Goal: Task Accomplishment & Management: Use online tool/utility

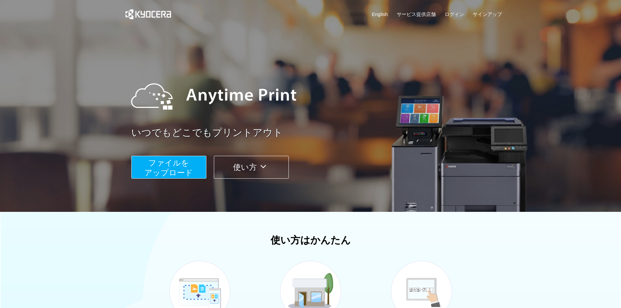
click at [189, 171] on span "ファイルを ​​アップロード" at bounding box center [168, 167] width 49 height 19
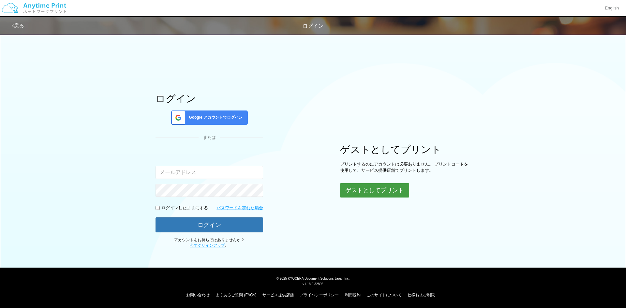
click at [390, 194] on button "ゲストとしてプリント" at bounding box center [374, 190] width 69 height 14
click at [384, 190] on button "ゲストとしてプリント" at bounding box center [374, 190] width 69 height 14
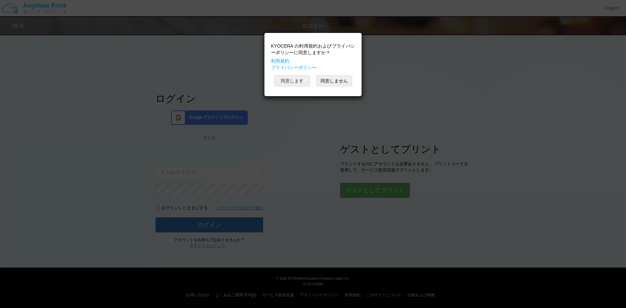
click at [296, 81] on button "同意します" at bounding box center [292, 80] width 36 height 11
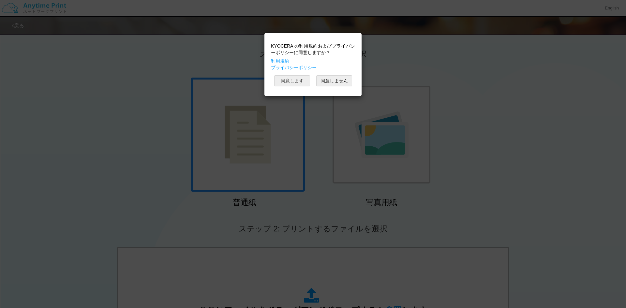
click at [295, 81] on button "同意します" at bounding box center [292, 80] width 36 height 11
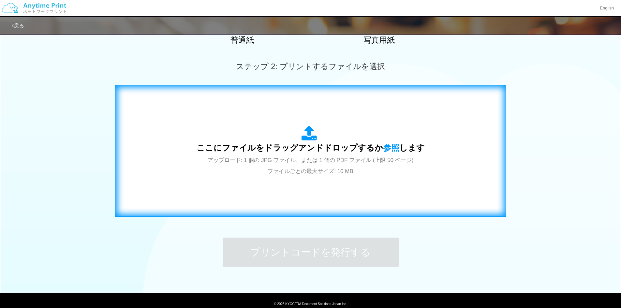
scroll to position [163, 0]
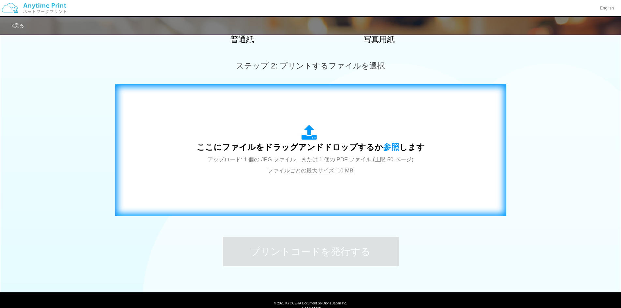
click at [346, 172] on span "アップロード: 1 個の JPG ファイル、または 1 個の PDF ファイル (上限 50 ページ) ファイルごとの最大サイズ: 10 MB" at bounding box center [311, 164] width 206 height 17
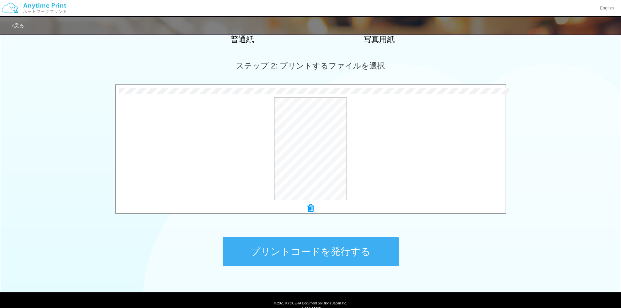
click at [318, 246] on button "プリントコードを発行する" at bounding box center [311, 251] width 176 height 29
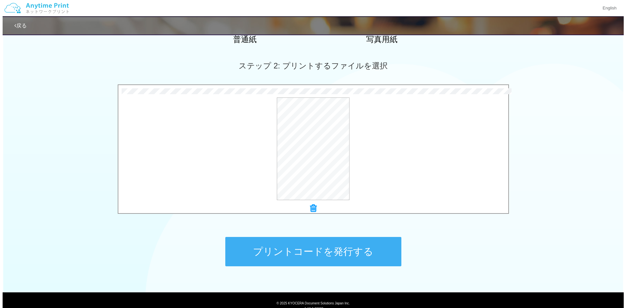
scroll to position [0, 0]
